Goal: Information Seeking & Learning: Learn about a topic

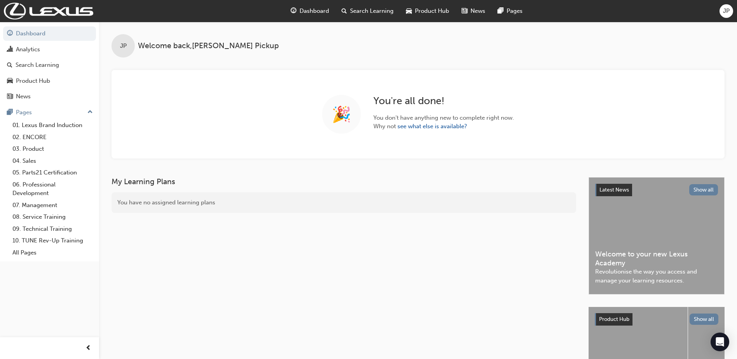
click at [370, 14] on span "Search Learning" at bounding box center [372, 11] width 44 height 9
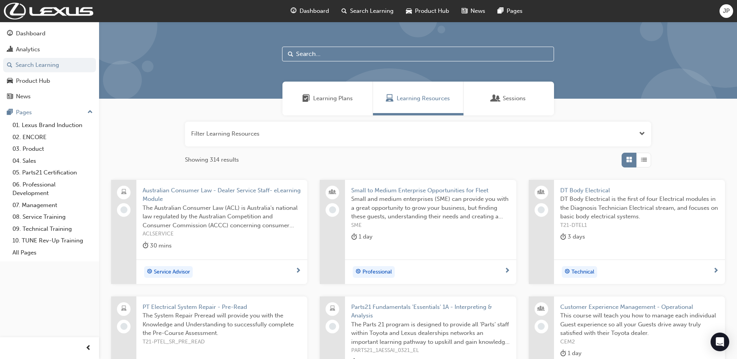
drag, startPoint x: 319, startPoint y: 46, endPoint x: 319, endPoint y: 54, distance: 7.8
click at [319, 46] on div at bounding box center [418, 60] width 638 height 77
click at [325, 58] on input "text" at bounding box center [418, 54] width 272 height 15
